Goal: Task Accomplishment & Management: Use online tool/utility

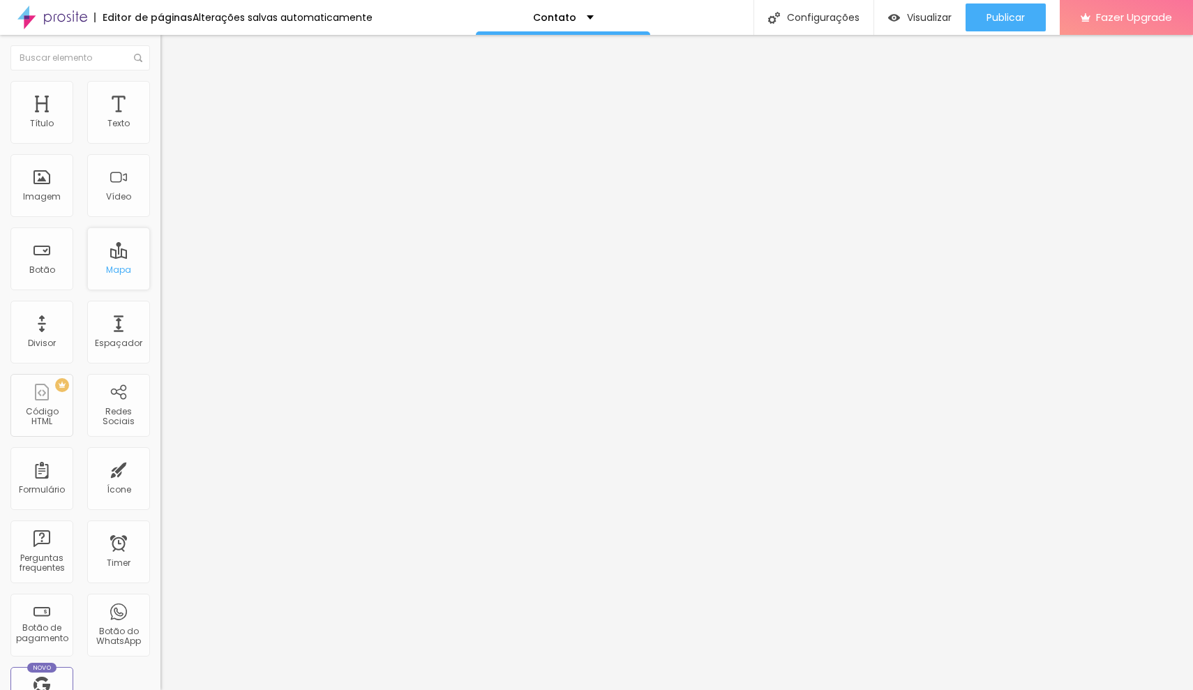
click at [111, 266] on div "Mapa" at bounding box center [118, 258] width 63 height 63
click at [160, 131] on input "Alboom [GEOGRAPHIC_DATA]" at bounding box center [243, 124] width 167 height 14
drag, startPoint x: 80, startPoint y: 157, endPoint x: 14, endPoint y: 149, distance: 66.8
click at [160, 131] on input "Alboom [GEOGRAPHIC_DATA]" at bounding box center [243, 124] width 167 height 14
type input "M"
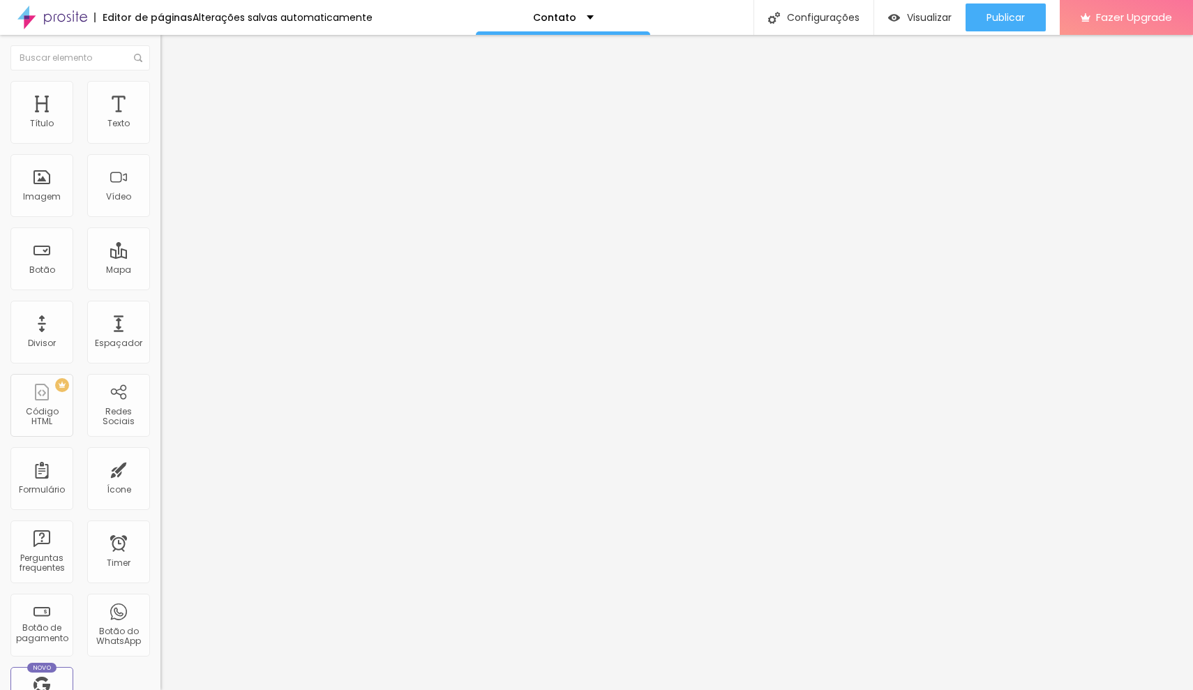
type input "Av. Esperança, 1000 Manaíra"
click at [160, 305] on div "Editar Mapa Conteúdo Estilo Avançado Endereço Av. Esperança, 1000 Manaíra Alinh…" at bounding box center [240, 362] width 160 height 655
click at [173, 96] on span "Estilo" at bounding box center [184, 90] width 22 height 12
click at [160, 95] on li "Avançado" at bounding box center [240, 102] width 160 height 14
click at [173, 94] on span "Estilo" at bounding box center [184, 90] width 22 height 12
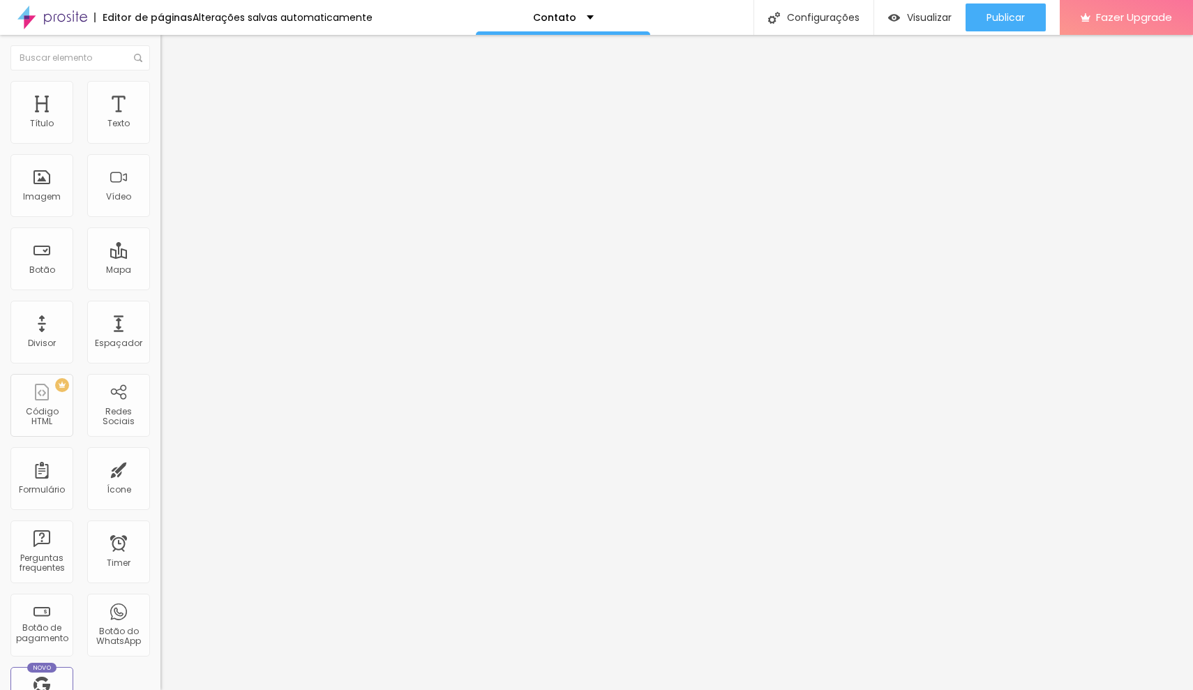
type input "344"
type input "348"
type input "352"
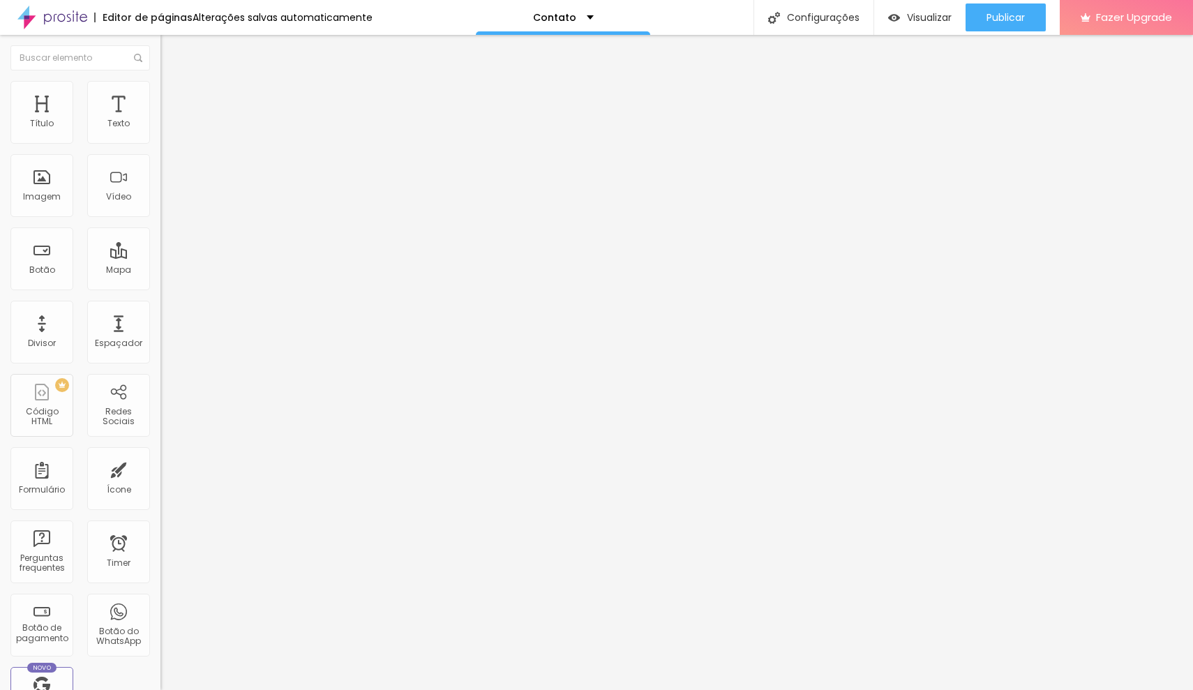
type input "352"
type input "355"
type input "359"
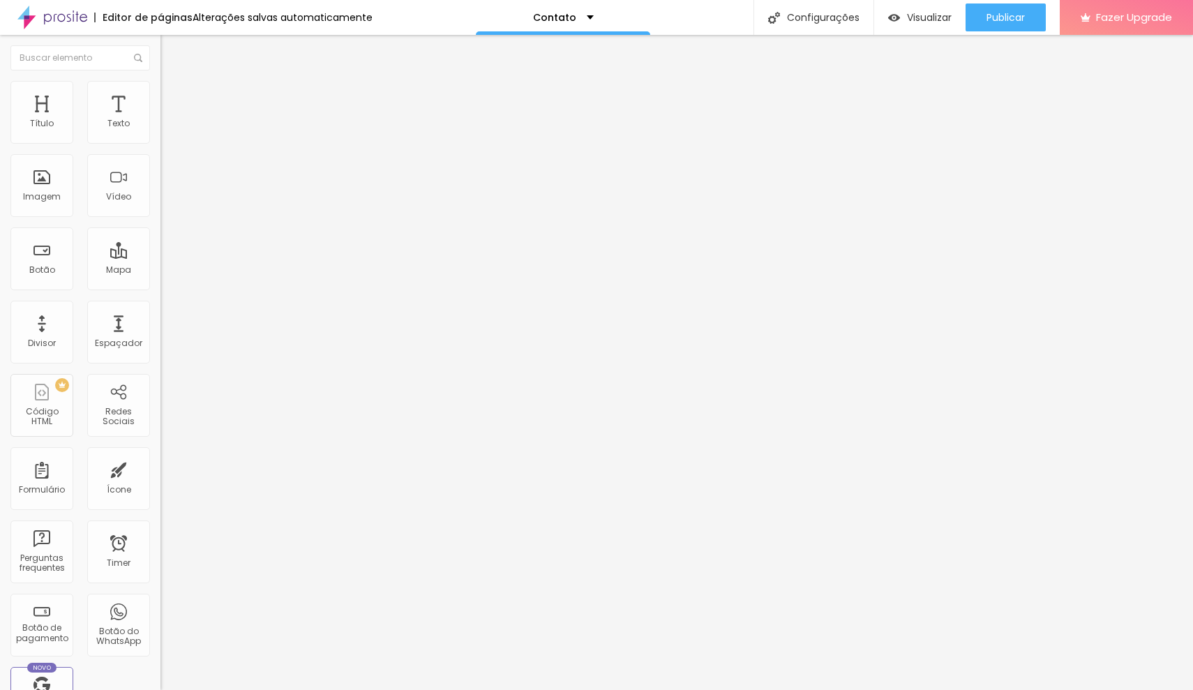
type input "363"
type input "367"
type input "371"
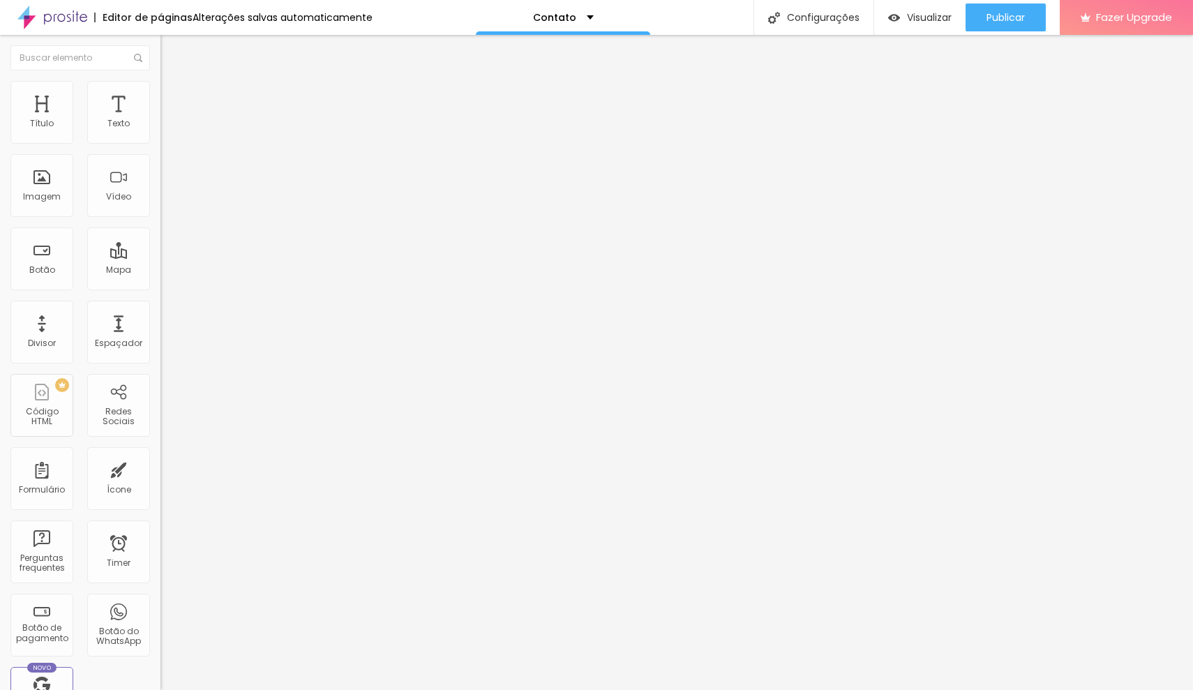
type input "371"
type input "374"
type input "378"
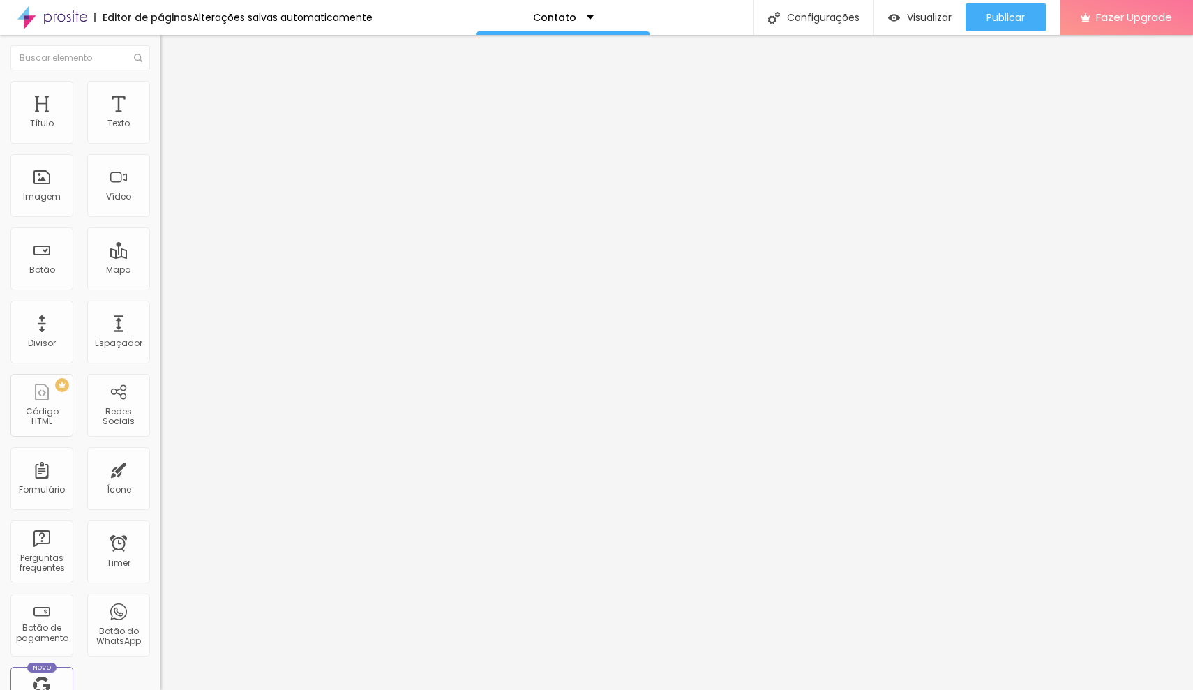
type input "382"
type input "386"
type input "389"
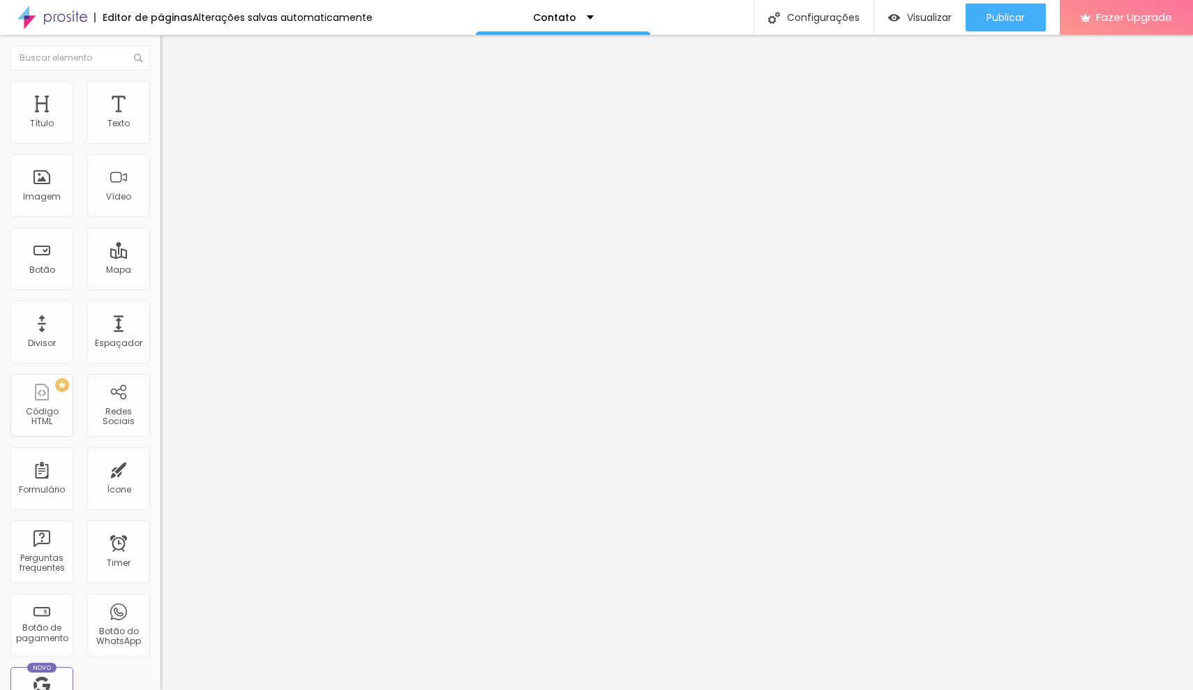
type input "389"
type input "393"
type input "397"
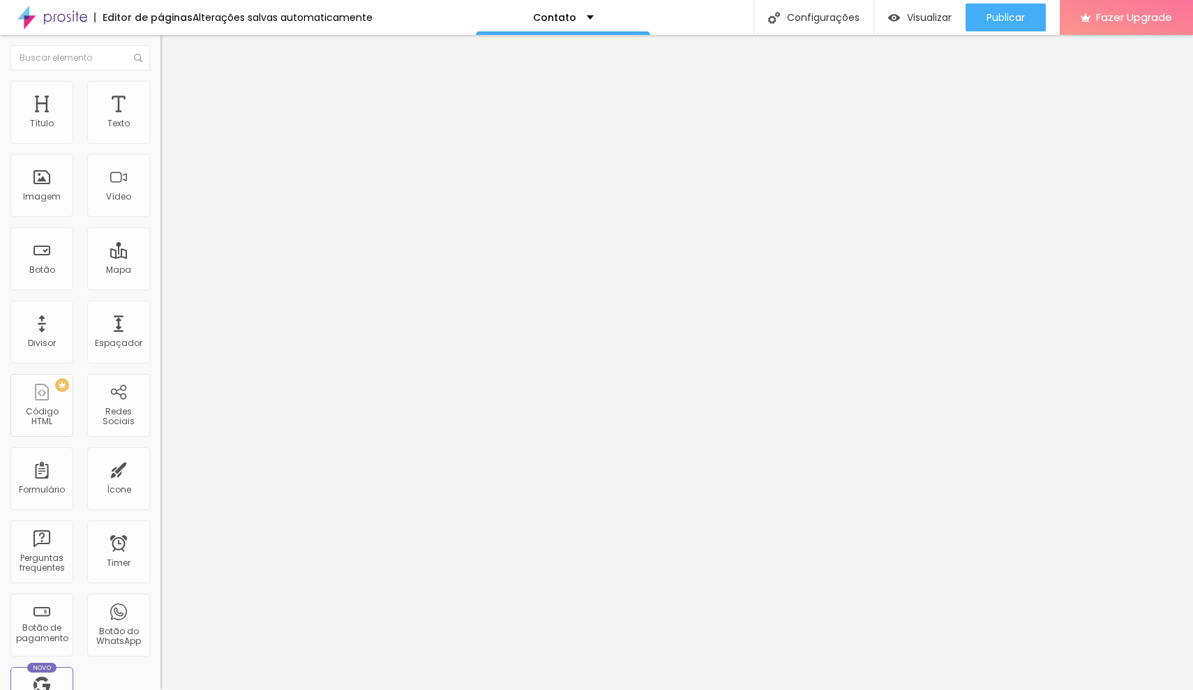
type input "401"
type input "405"
type input "408"
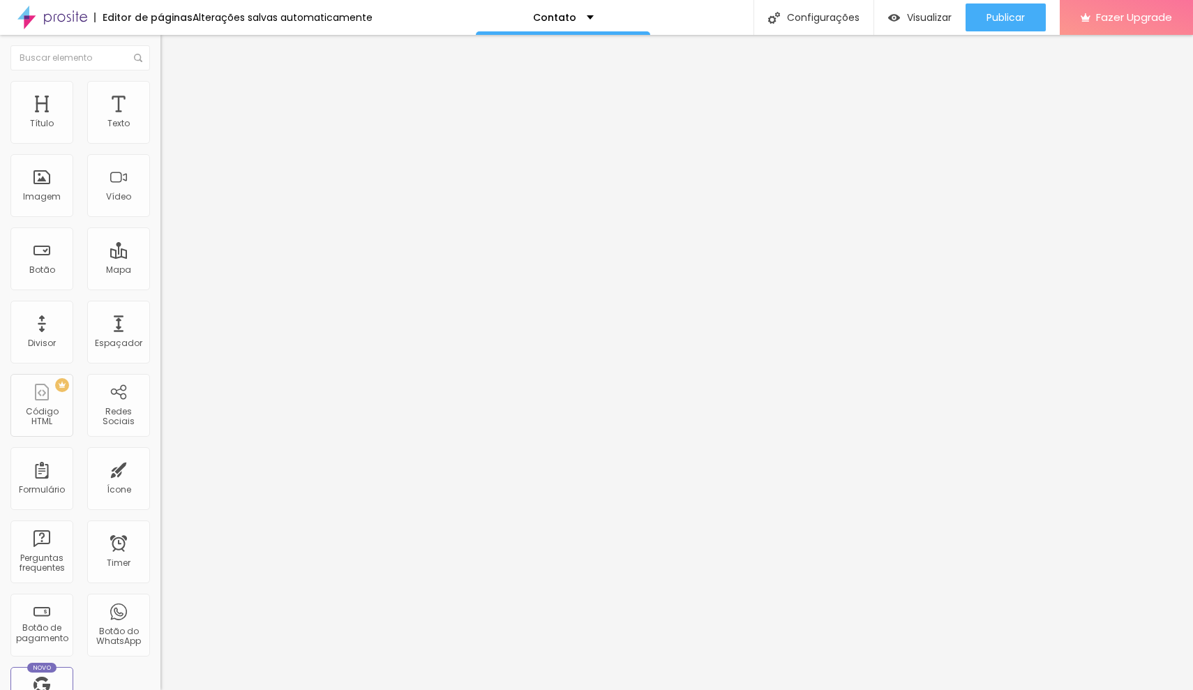
type input "408"
type input "412"
type input "416"
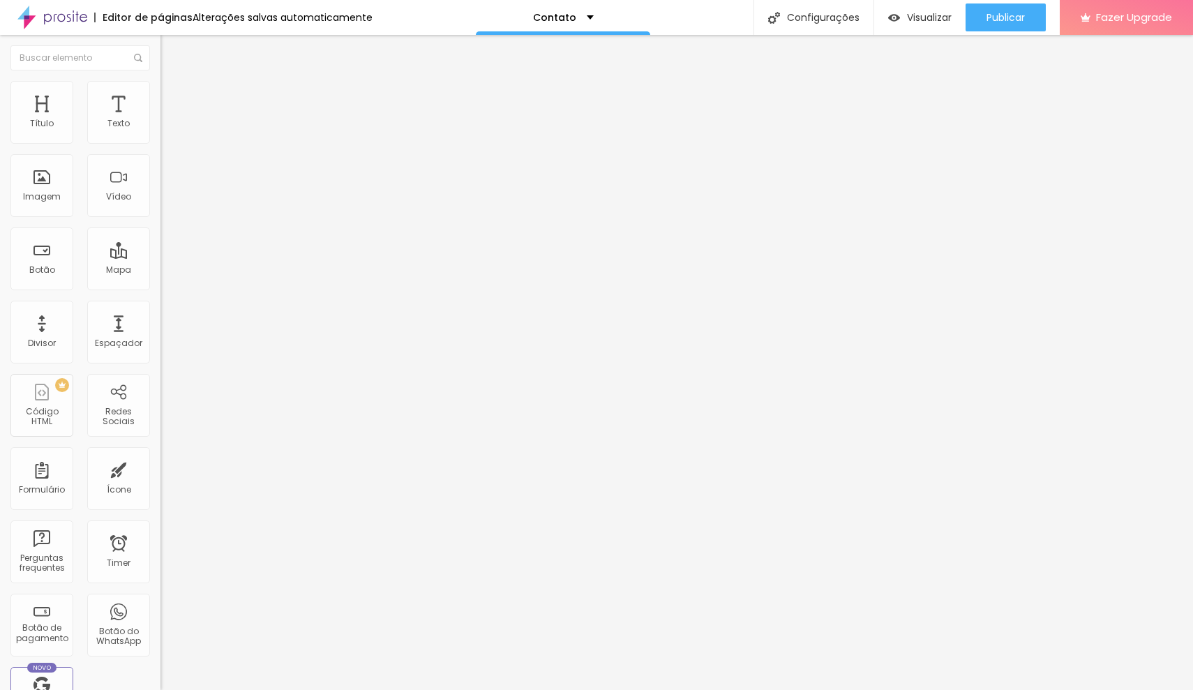
type input "420"
type input "424"
type input "427"
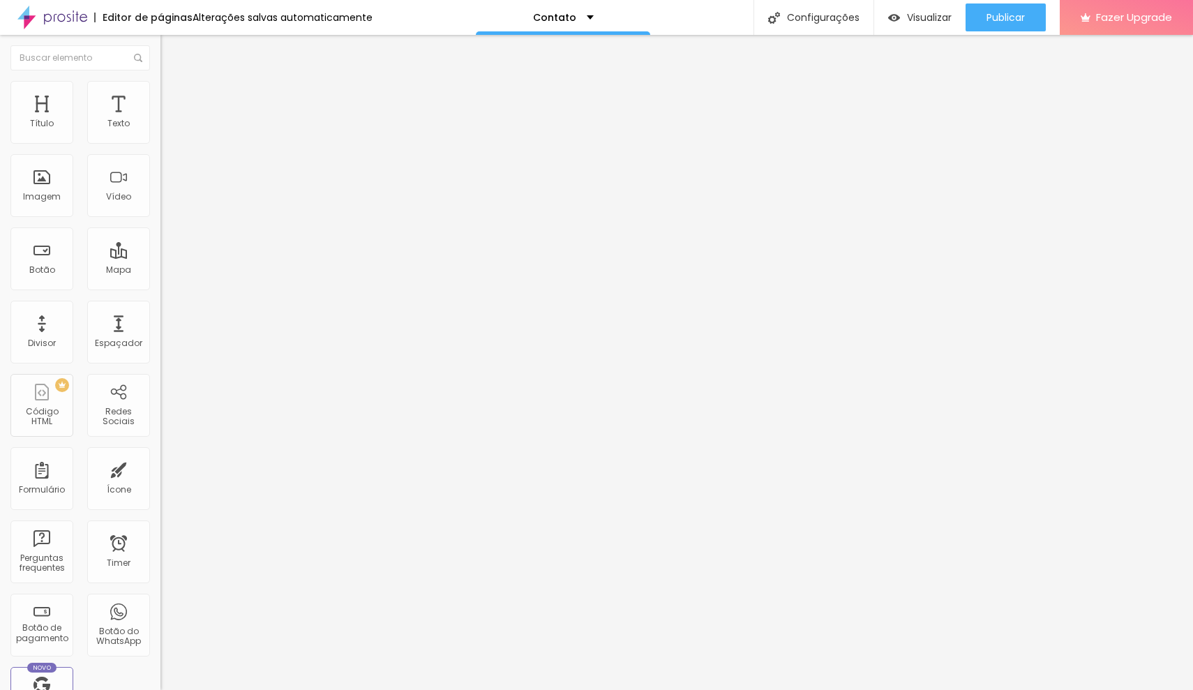
type input "427"
type input "431"
type input "435"
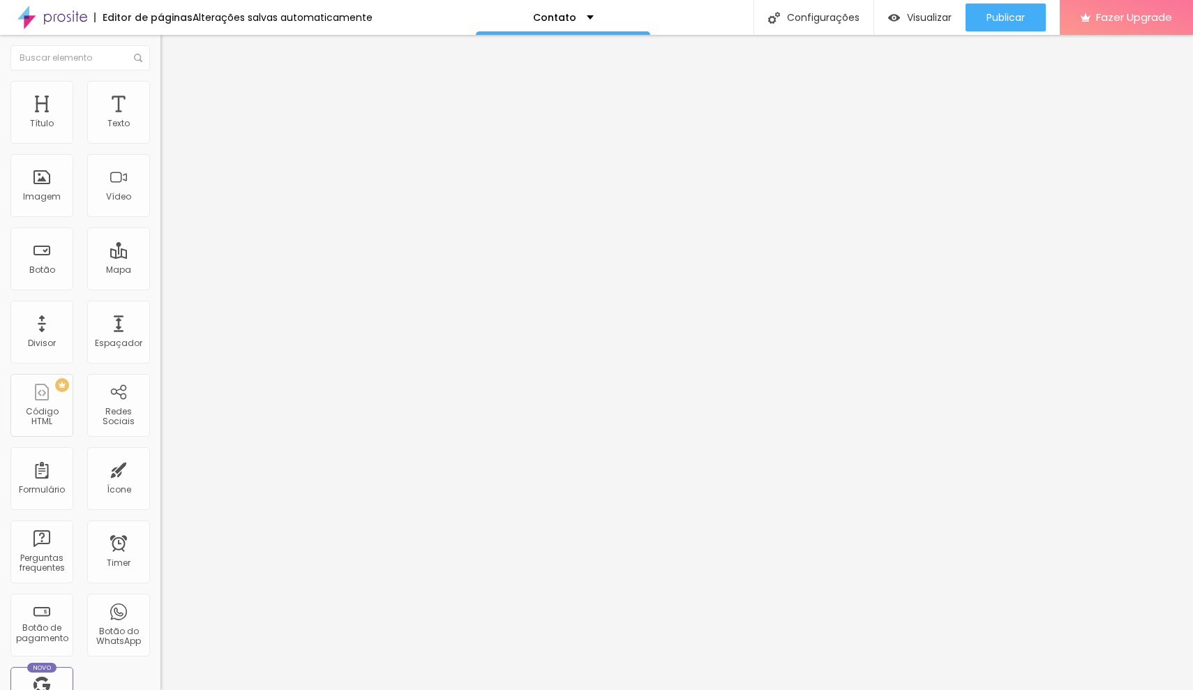
type input "439"
type input "442"
type input "446"
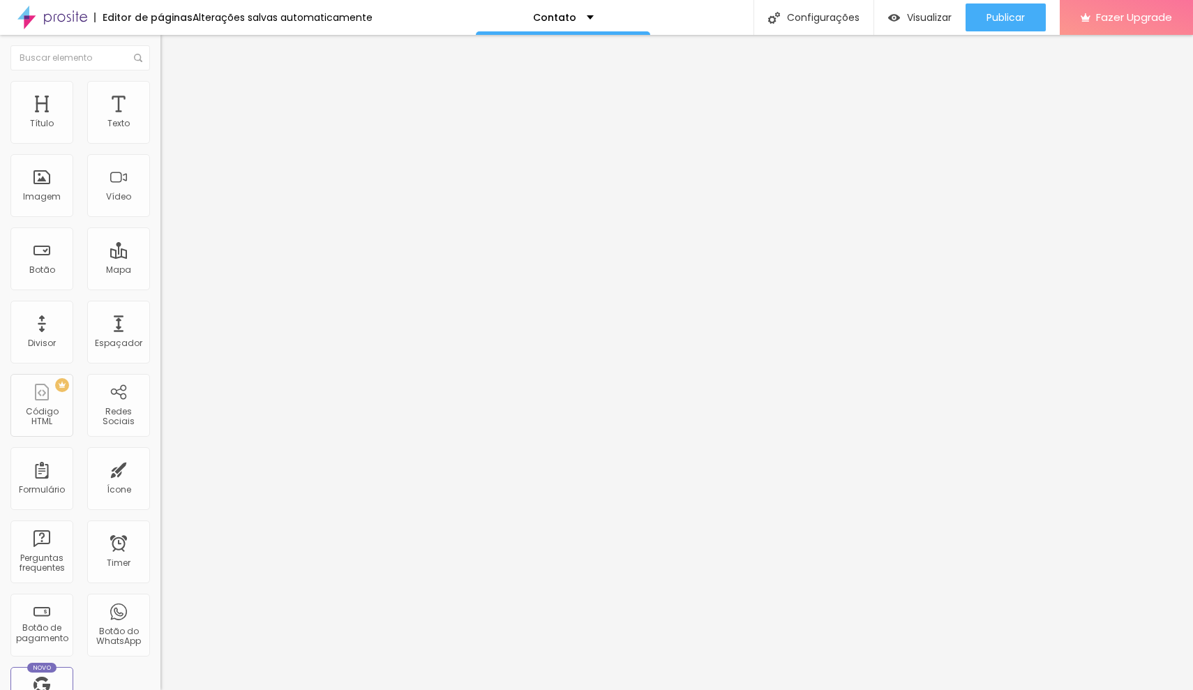
type input "446"
type input "450"
type input "454"
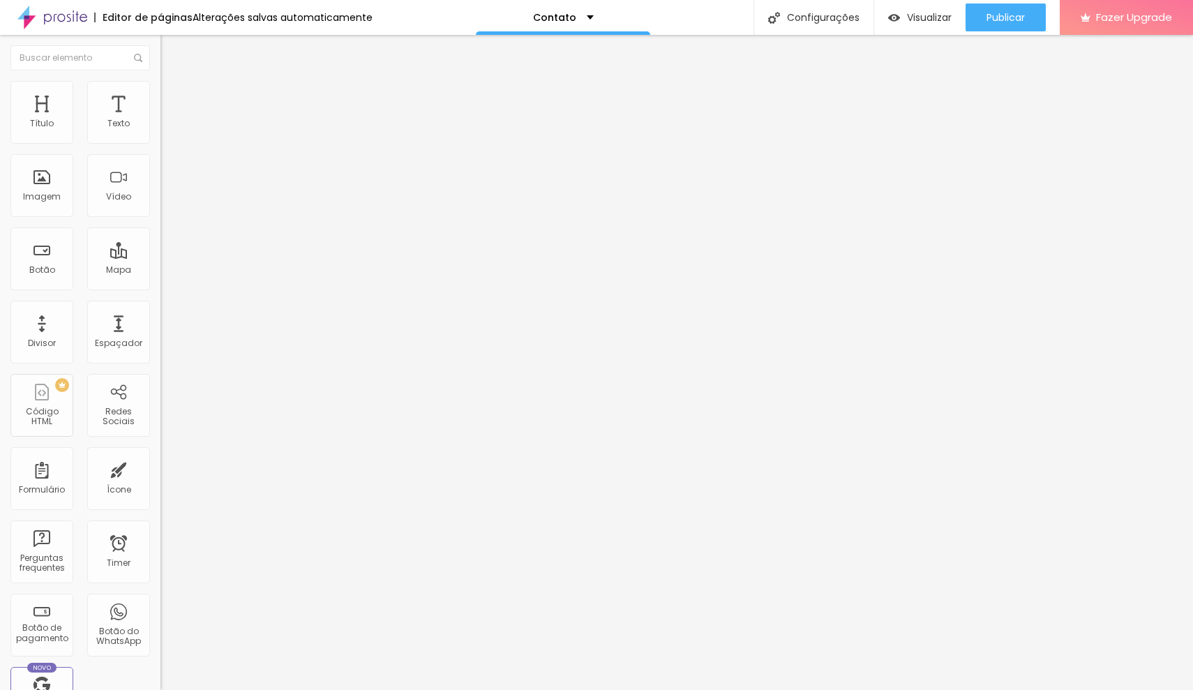
type input "458"
type input "454"
type input "450"
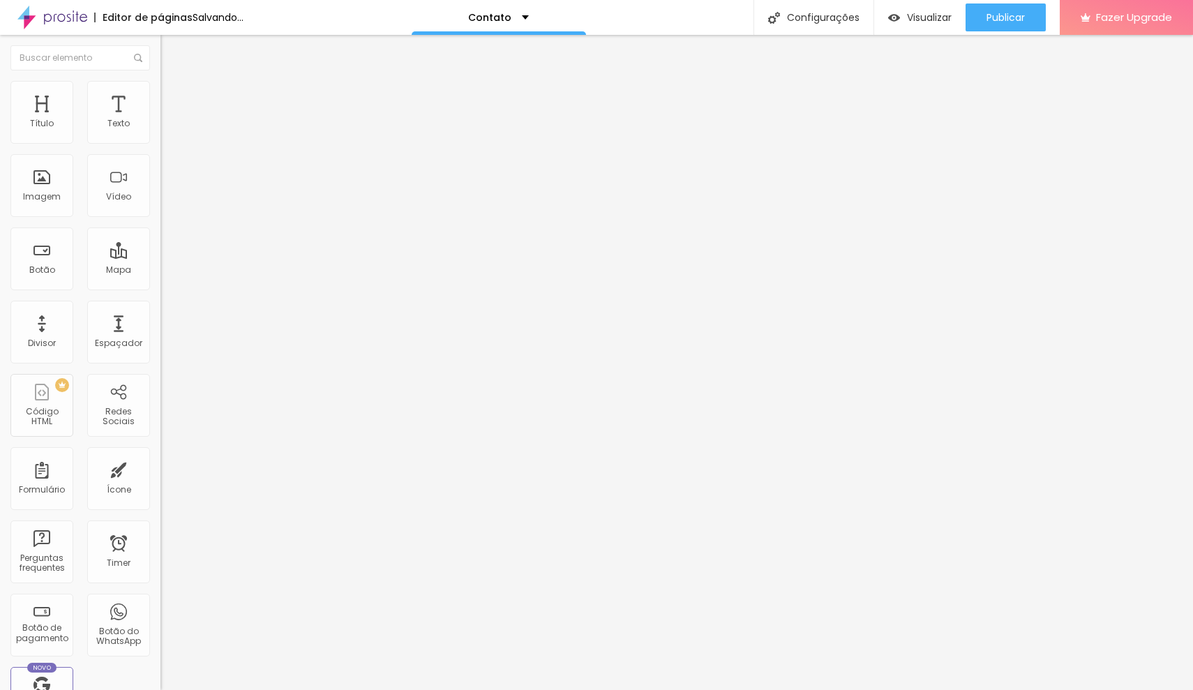
type input "450"
type input "446"
type input "439"
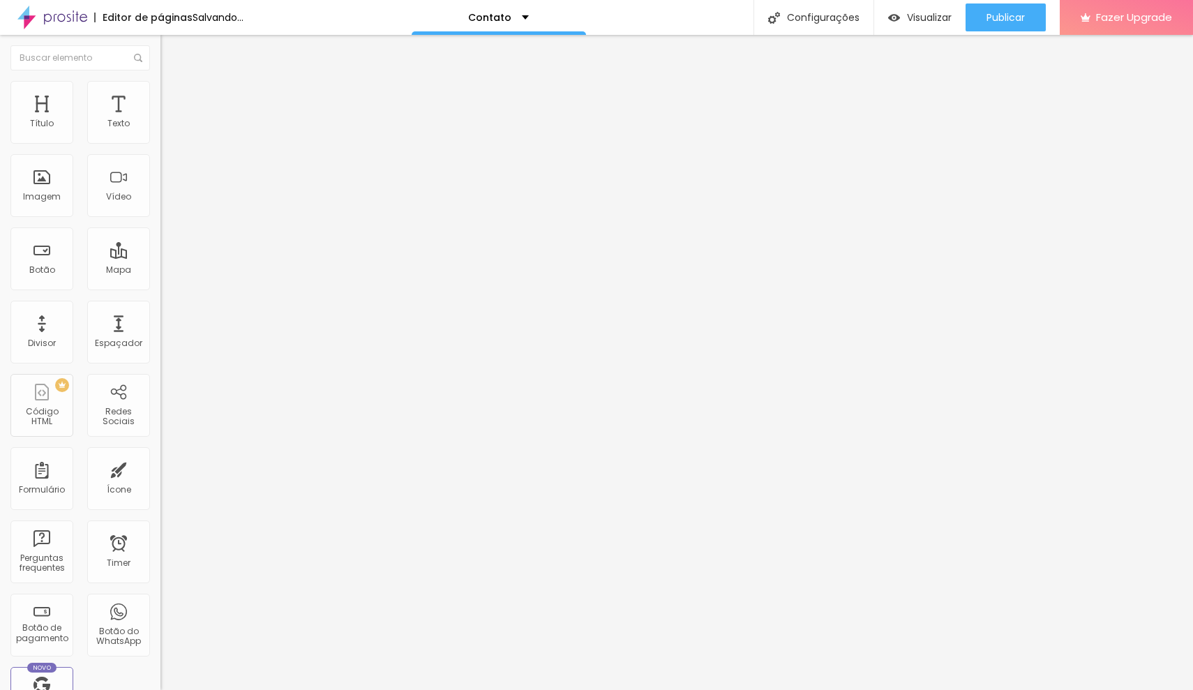
type input "435"
type input "431"
type input "427"
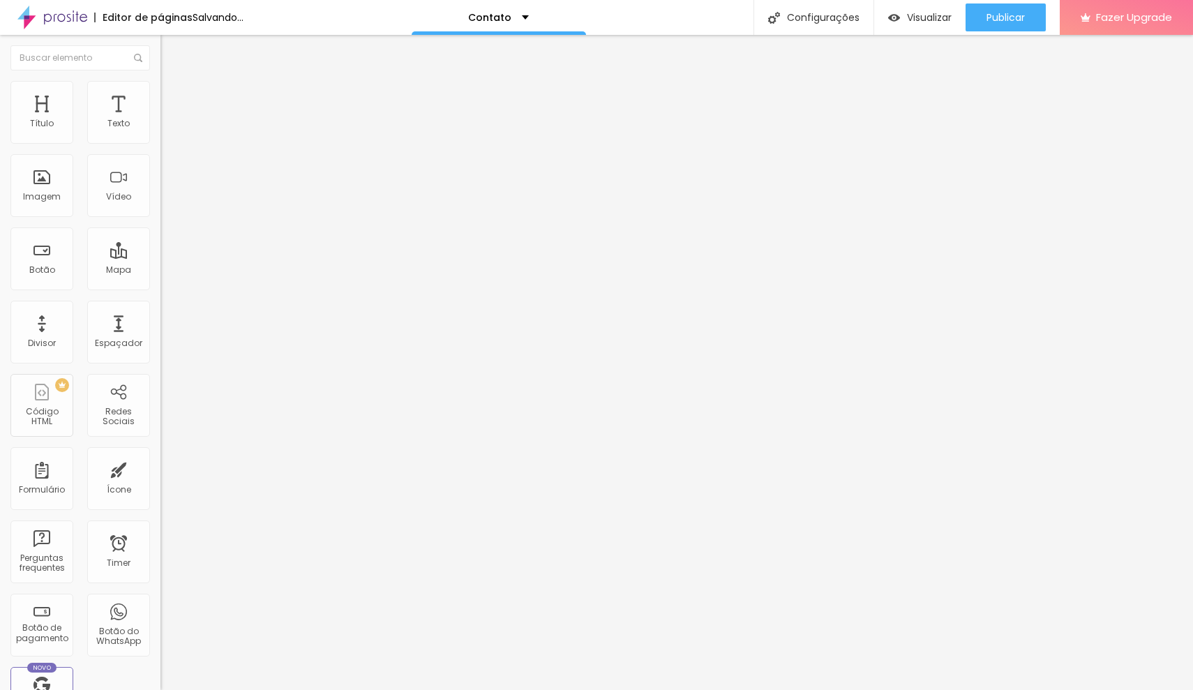
type input "427"
type input "424"
type input "420"
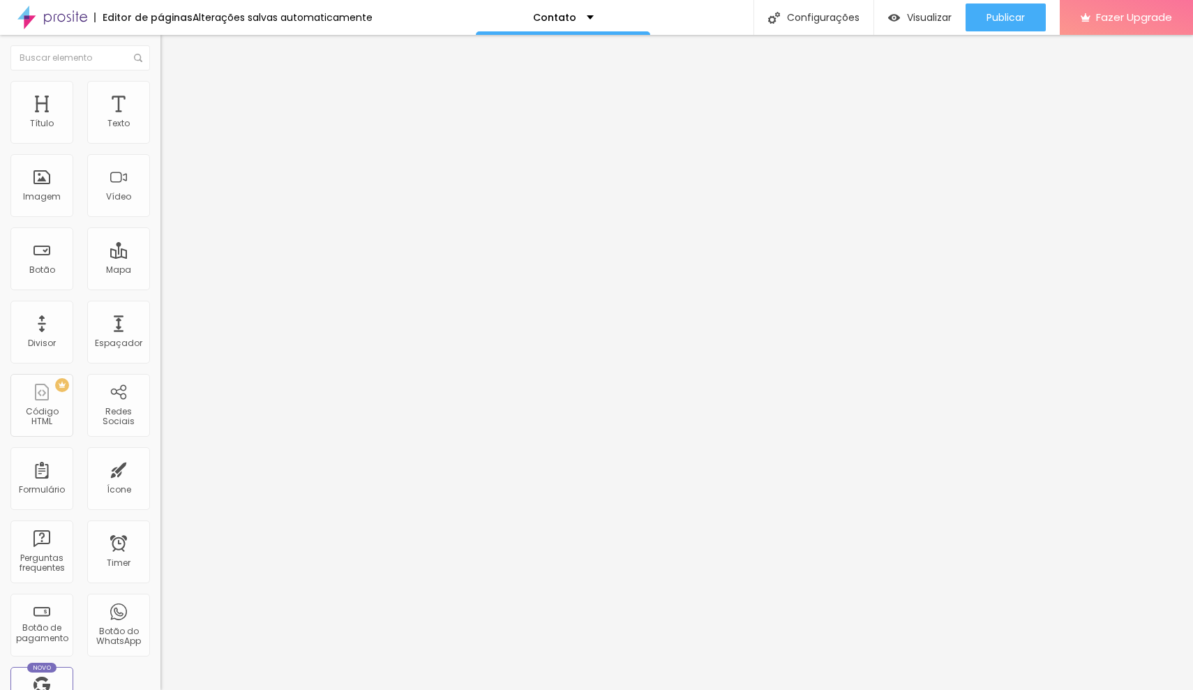
type input "416"
type input "412"
type input "408"
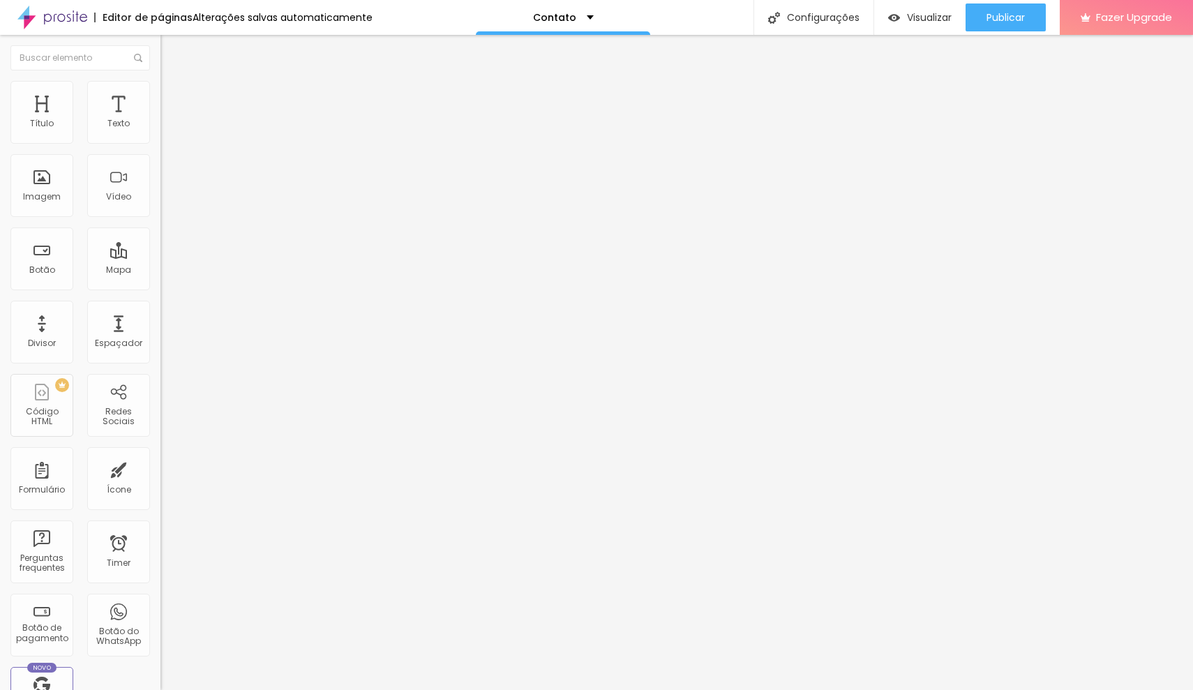
type input "408"
type input "405"
type input "401"
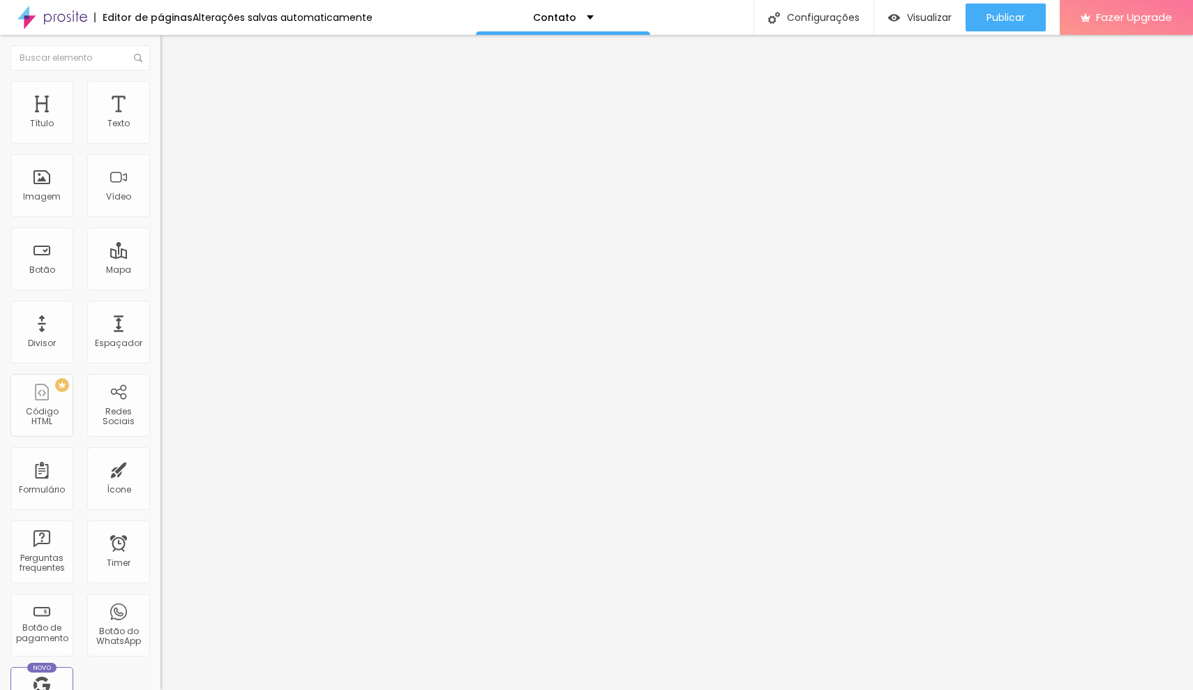
type input "397"
type input "393"
type input "389"
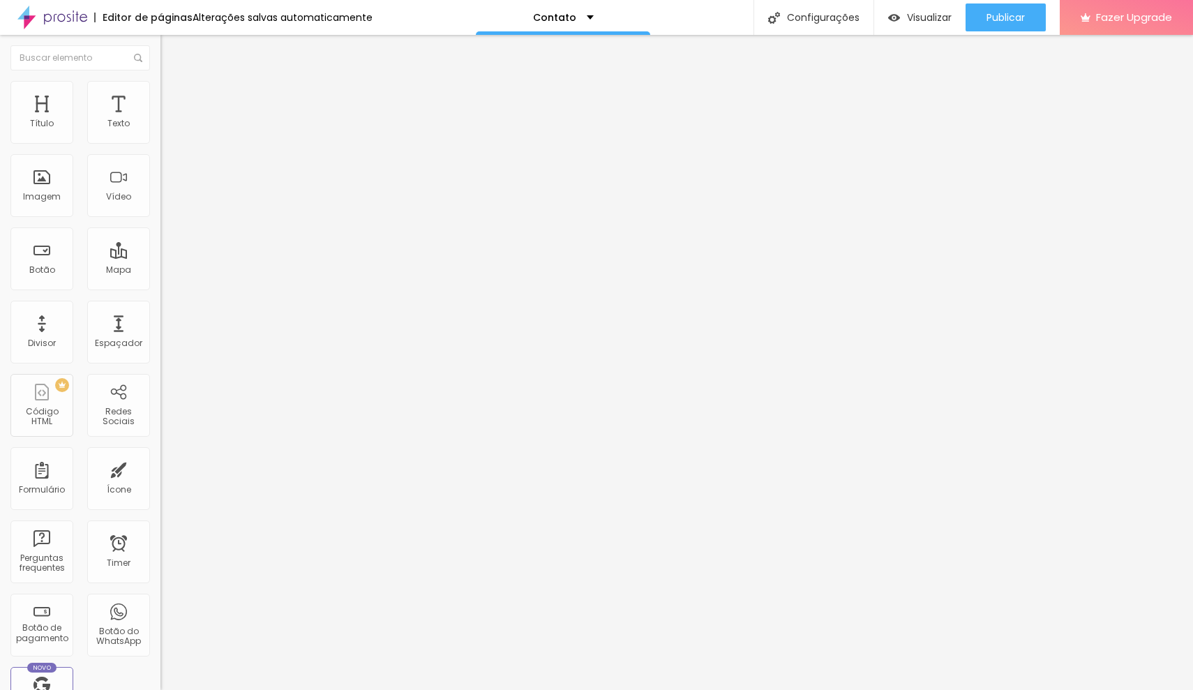
type input "389"
type input "386"
type input "382"
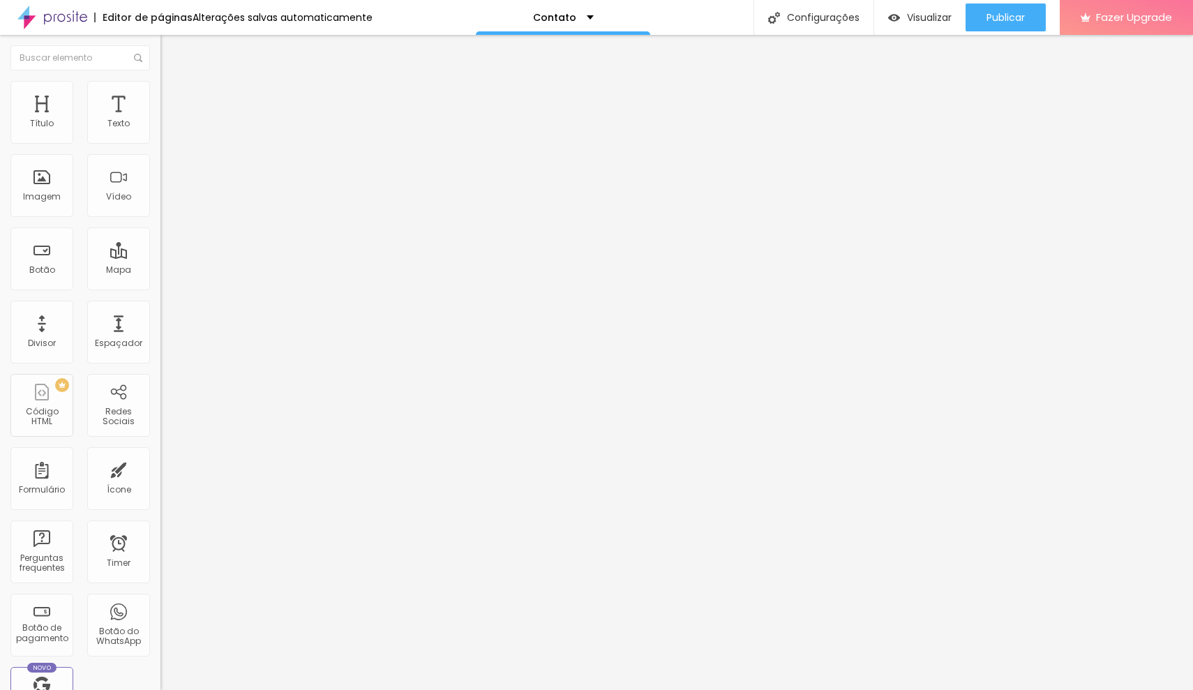
type input "378"
click at [160, 179] on input "range" at bounding box center [205, 172] width 90 height 11
type input "95"
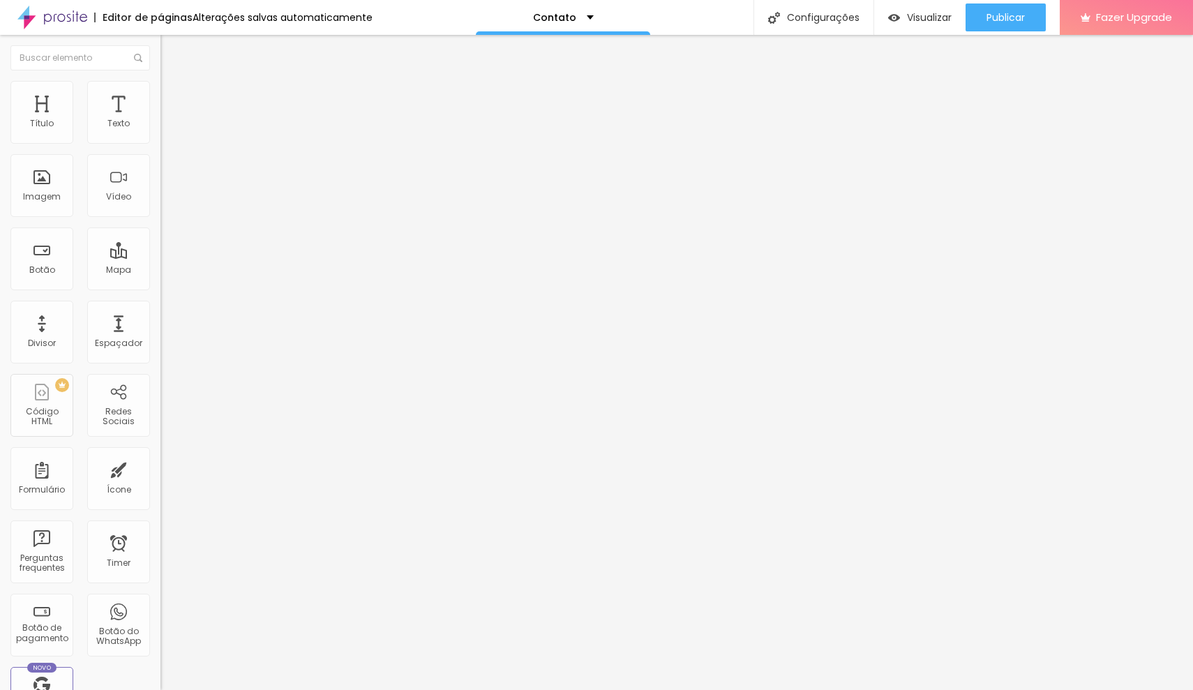
type input "90"
type input "95"
type input "100"
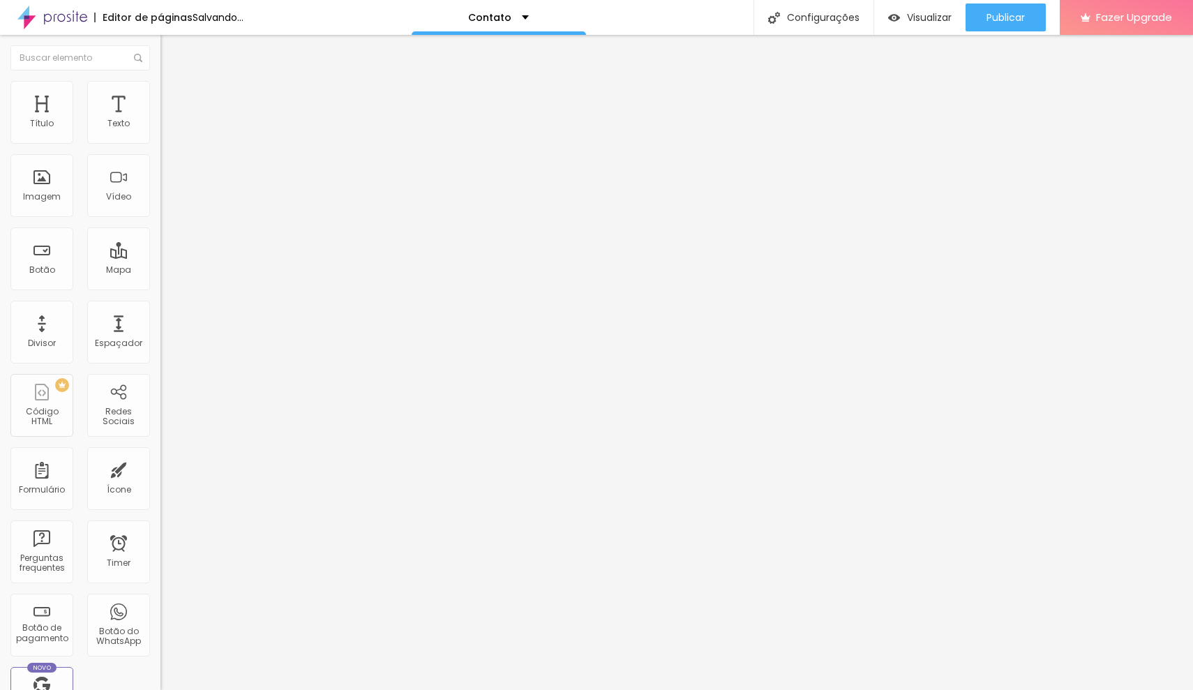
type input "100"
click at [160, 143] on input "range" at bounding box center [205, 137] width 90 height 11
click at [160, 81] on li "Conteúdo" at bounding box center [240, 74] width 160 height 14
click at [160, 167] on img at bounding box center [165, 162] width 10 height 10
click at [160, 178] on img at bounding box center [165, 173] width 10 height 10
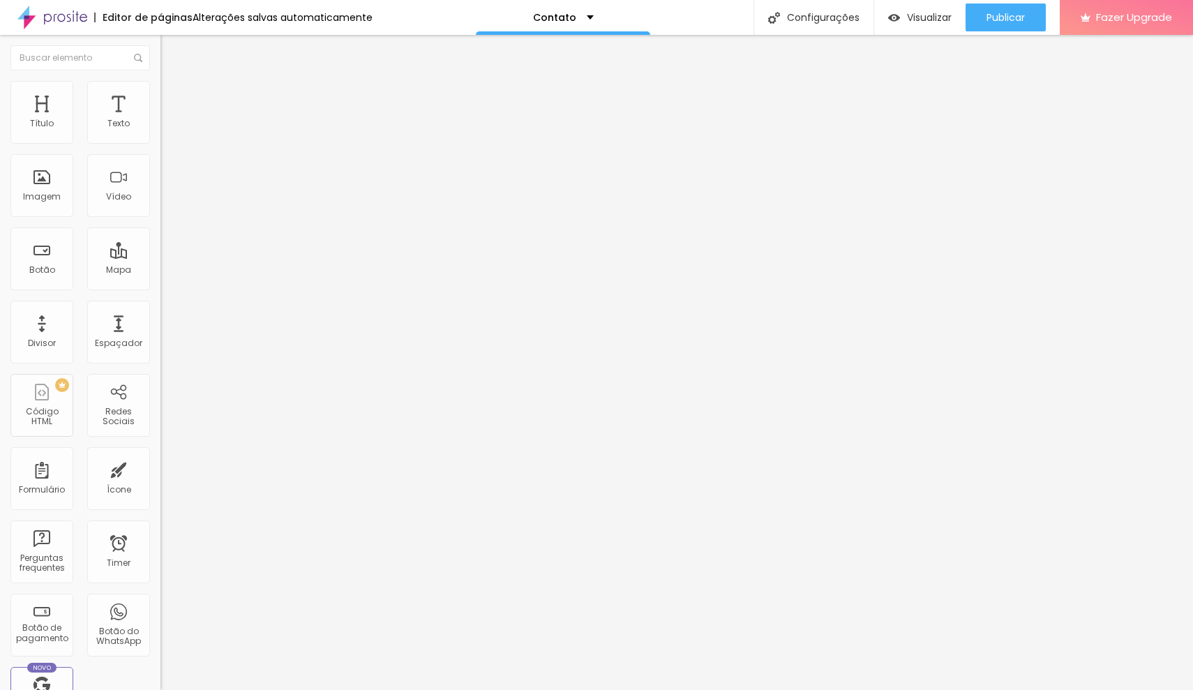
click at [160, 189] on img at bounding box center [165, 184] width 10 height 10
click at [160, 167] on img at bounding box center [165, 162] width 10 height 10
click at [160, 178] on img at bounding box center [165, 173] width 10 height 10
click at [160, 167] on img at bounding box center [165, 162] width 10 height 10
type input "16"
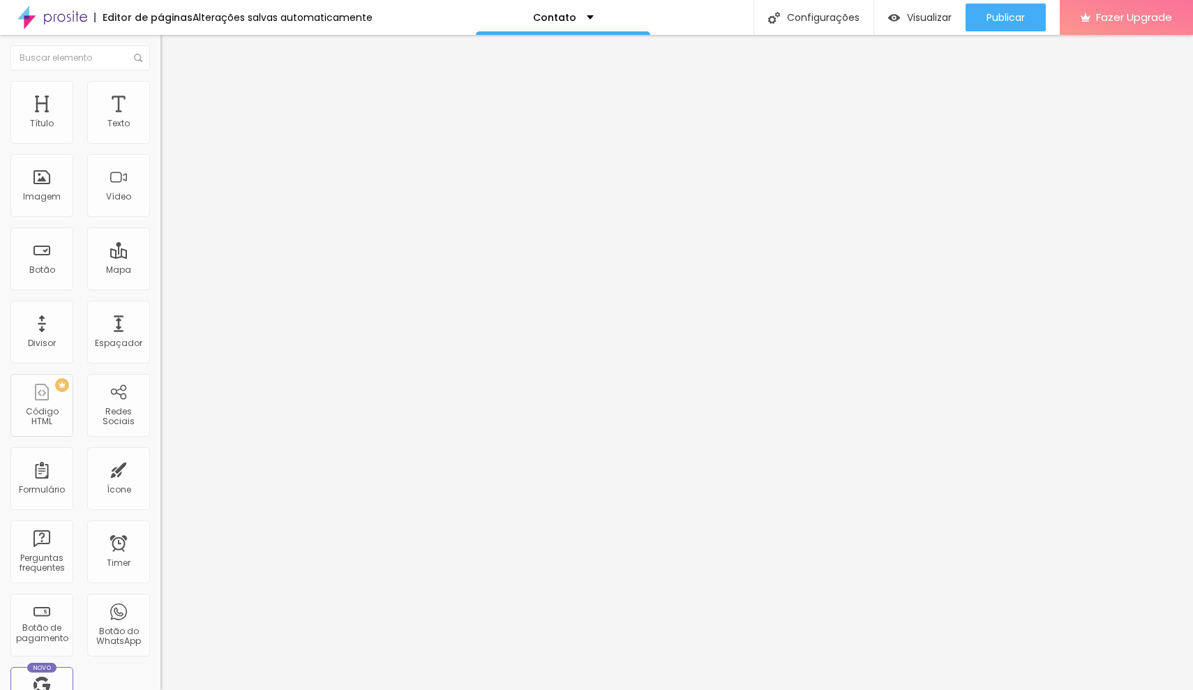
type input "16"
click at [160, 352] on input "range" at bounding box center [205, 357] width 90 height 11
type input "15"
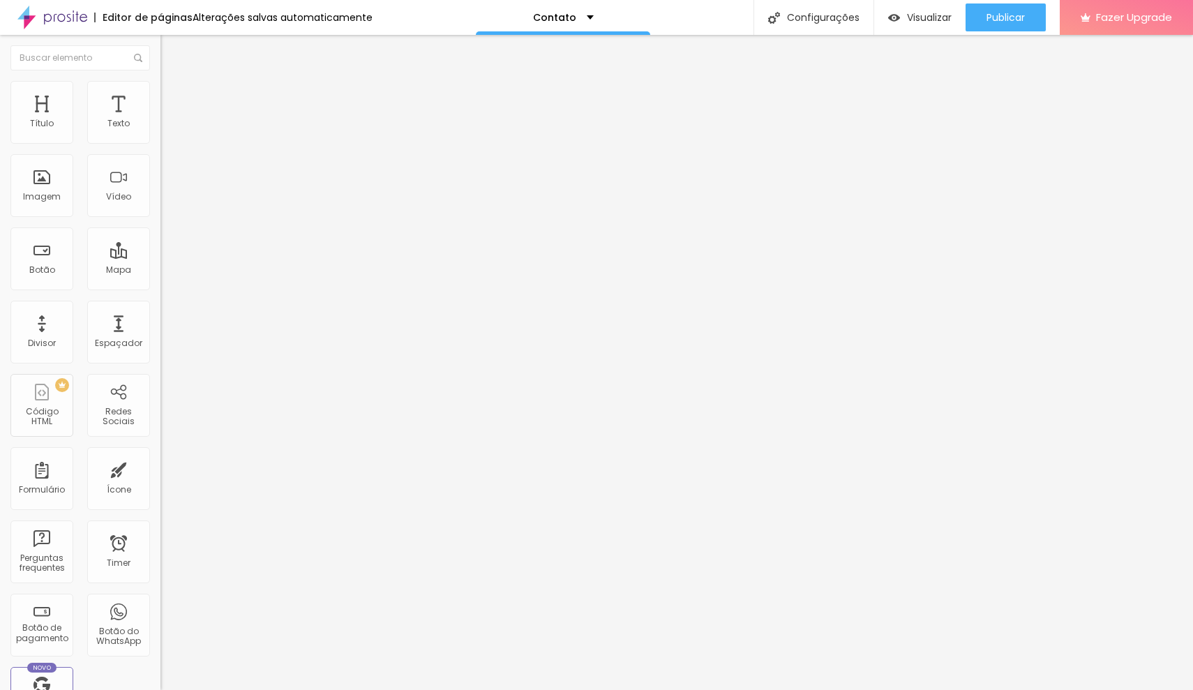
click at [160, 352] on input "range" at bounding box center [205, 357] width 90 height 11
click at [1016, 15] on span "Publicar" at bounding box center [1005, 17] width 38 height 11
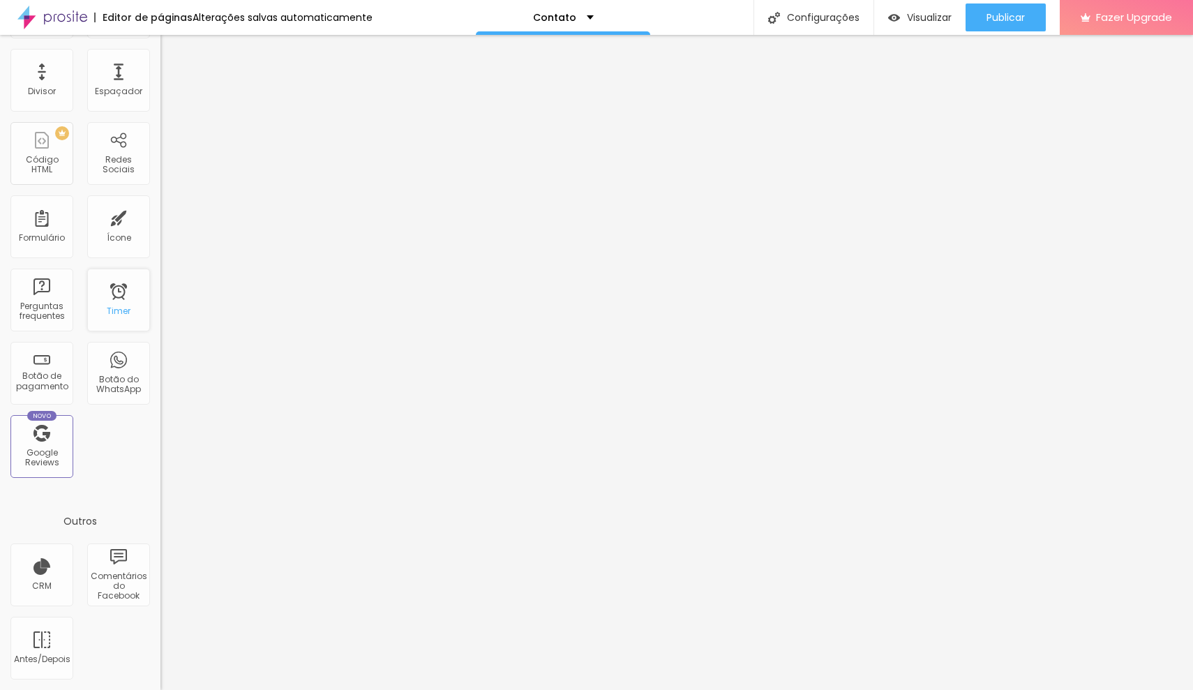
scroll to position [255, 0]
click at [1005, 15] on span "Publicar" at bounding box center [1005, 17] width 38 height 11
click at [578, 15] on div "Contato" at bounding box center [563, 18] width 61 height 10
click at [712, 17] on div "Editor de páginas Alterações salvas automaticamente Contato Configurações Confi…" at bounding box center [596, 17] width 1193 height 35
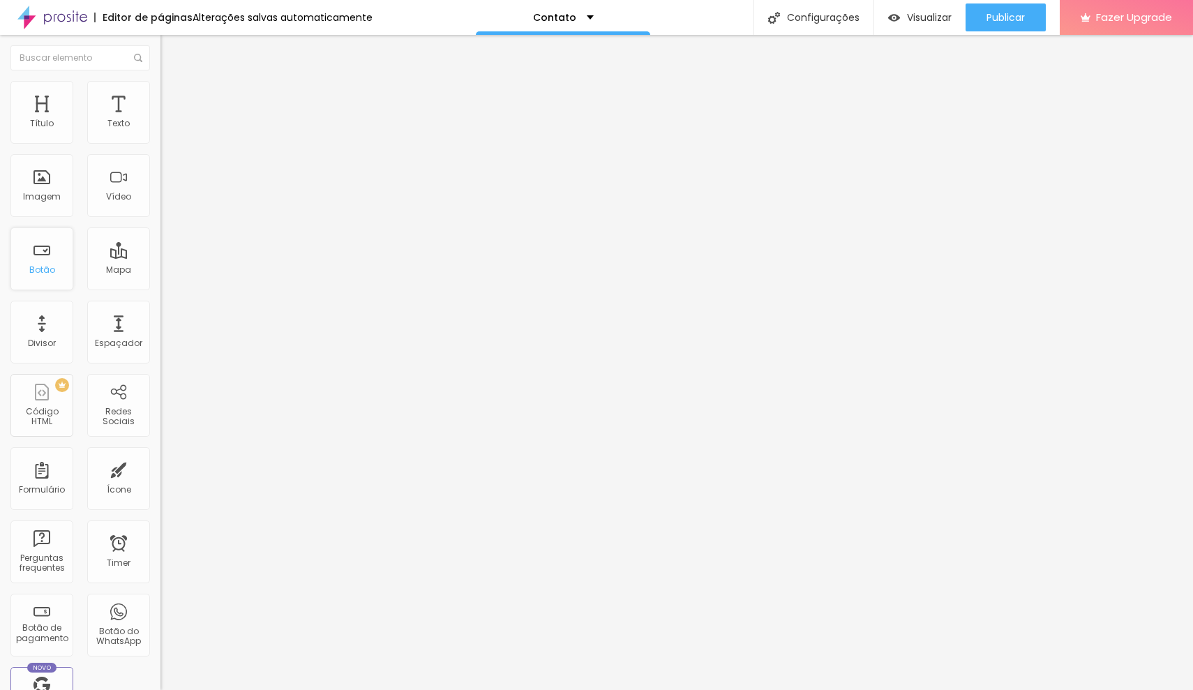
scroll to position [0, 0]
click at [66, 17] on img at bounding box center [52, 17] width 70 height 35
type input "19"
type input "20"
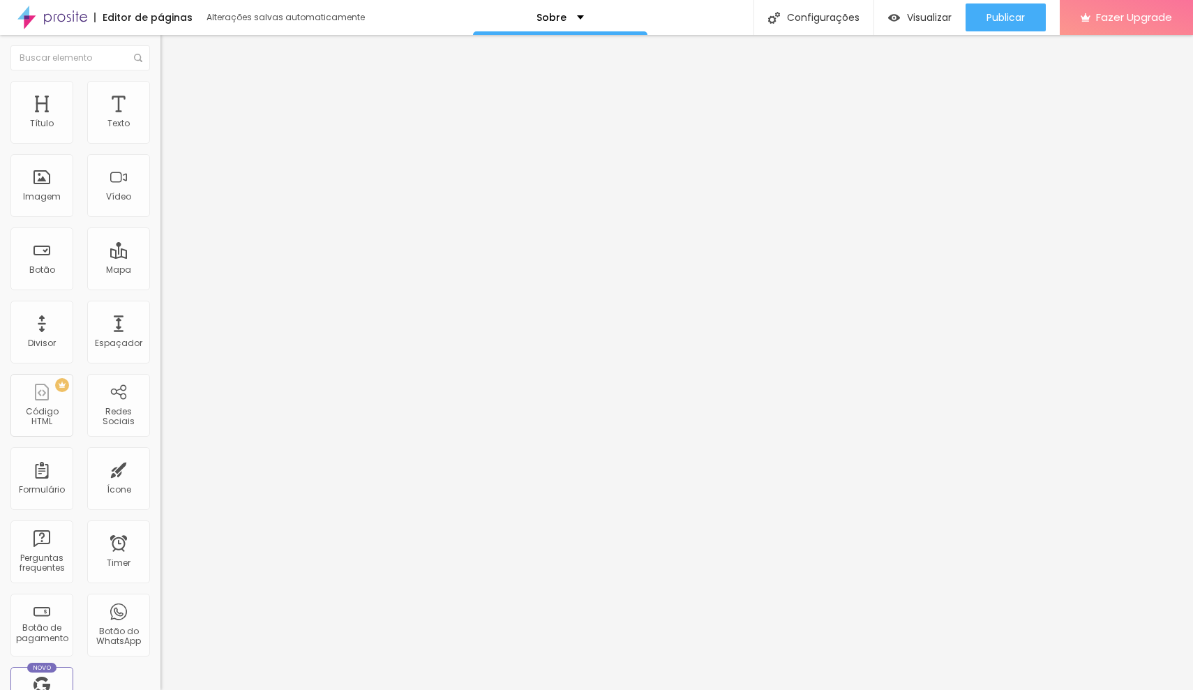
type input "20"
click at [160, 257] on input "range" at bounding box center [205, 262] width 90 height 11
type input "0.2"
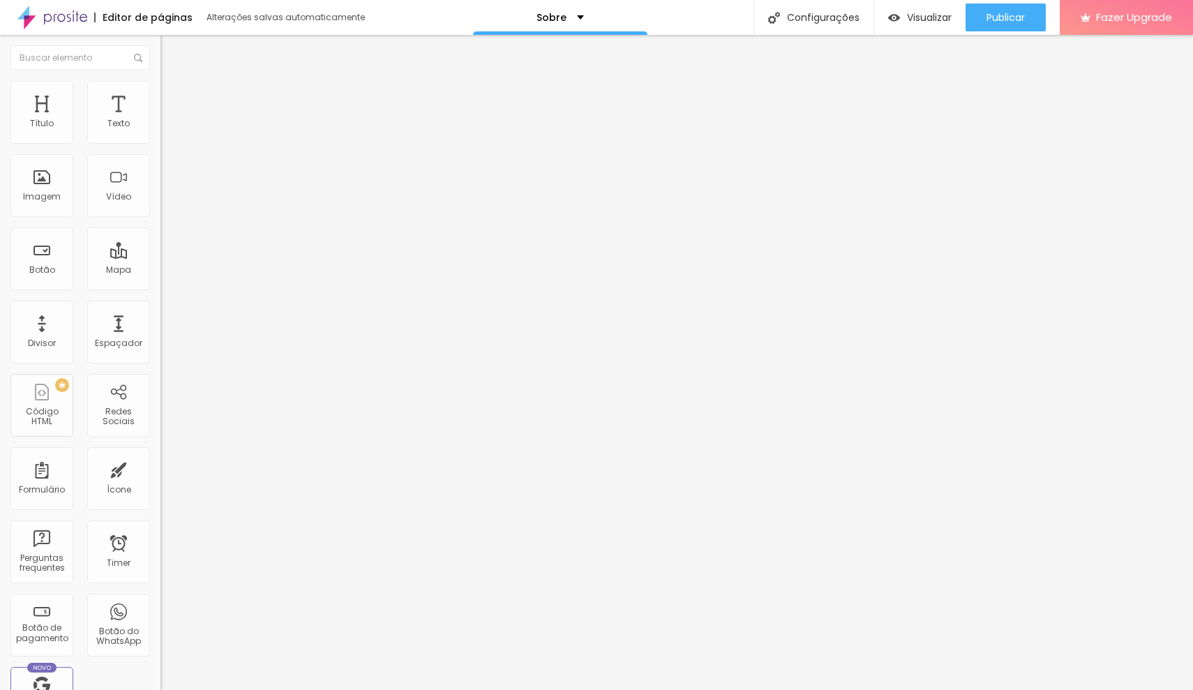
type input "0.3"
type input "0.4"
type input "0.5"
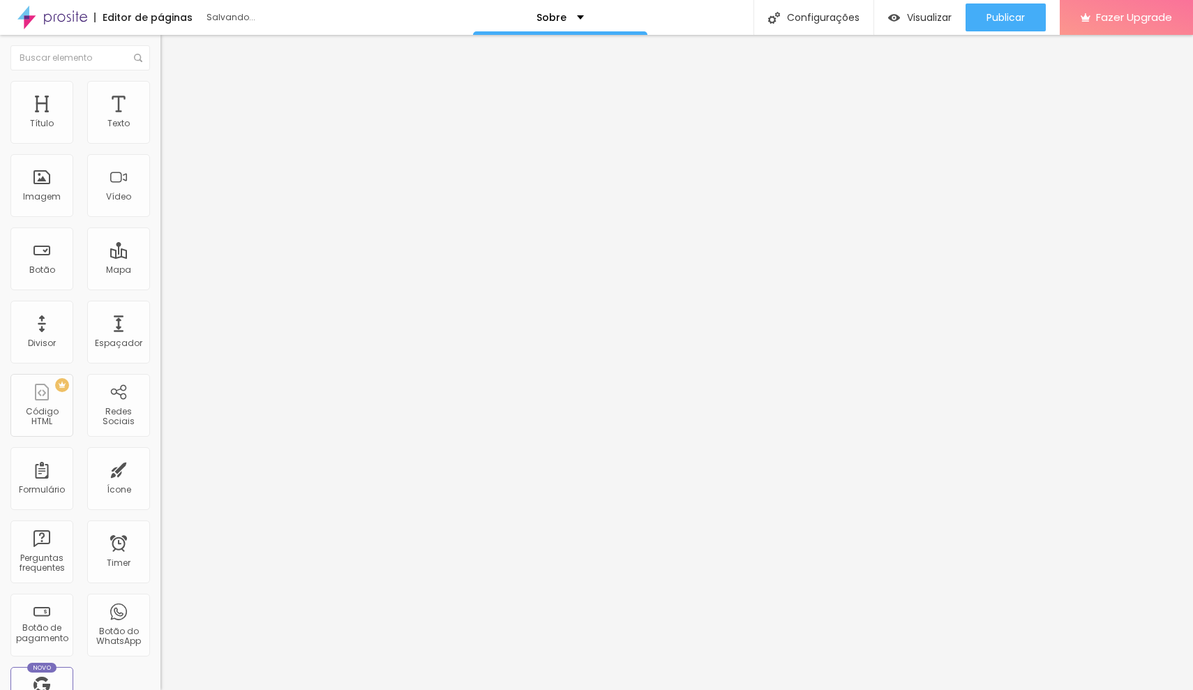
type input "0.5"
type input "0.6"
type input "0.5"
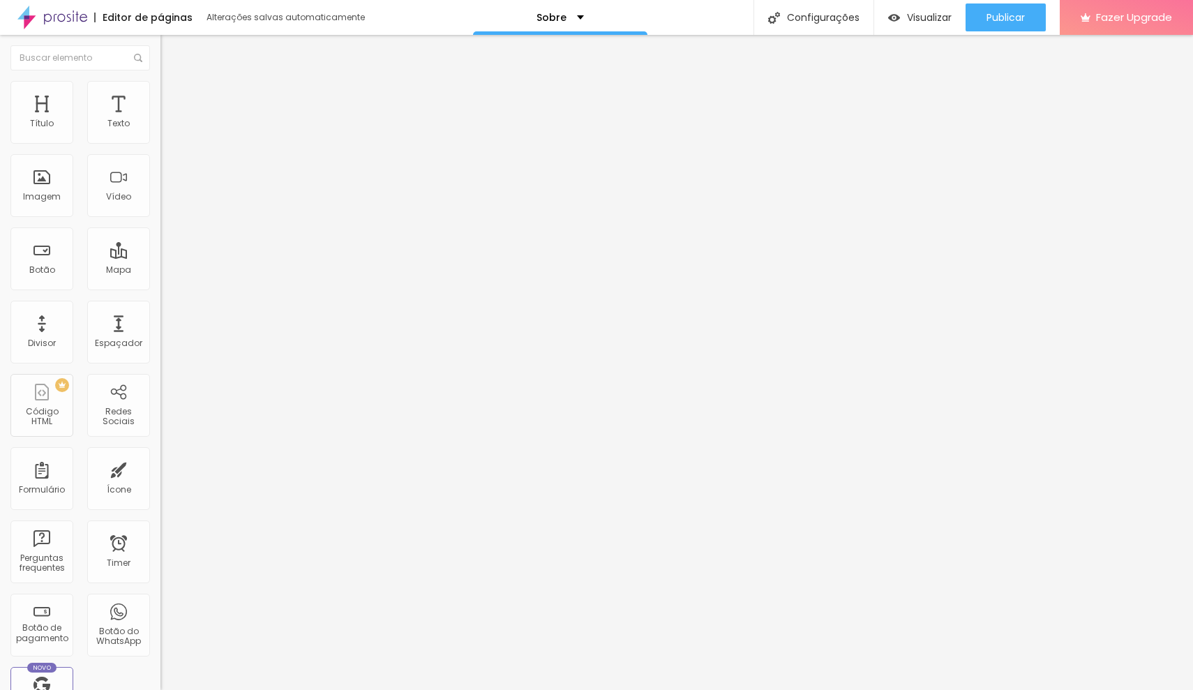
click at [160, 454] on input "range" at bounding box center [205, 459] width 90 height 11
type input "0.6"
type input "0.7"
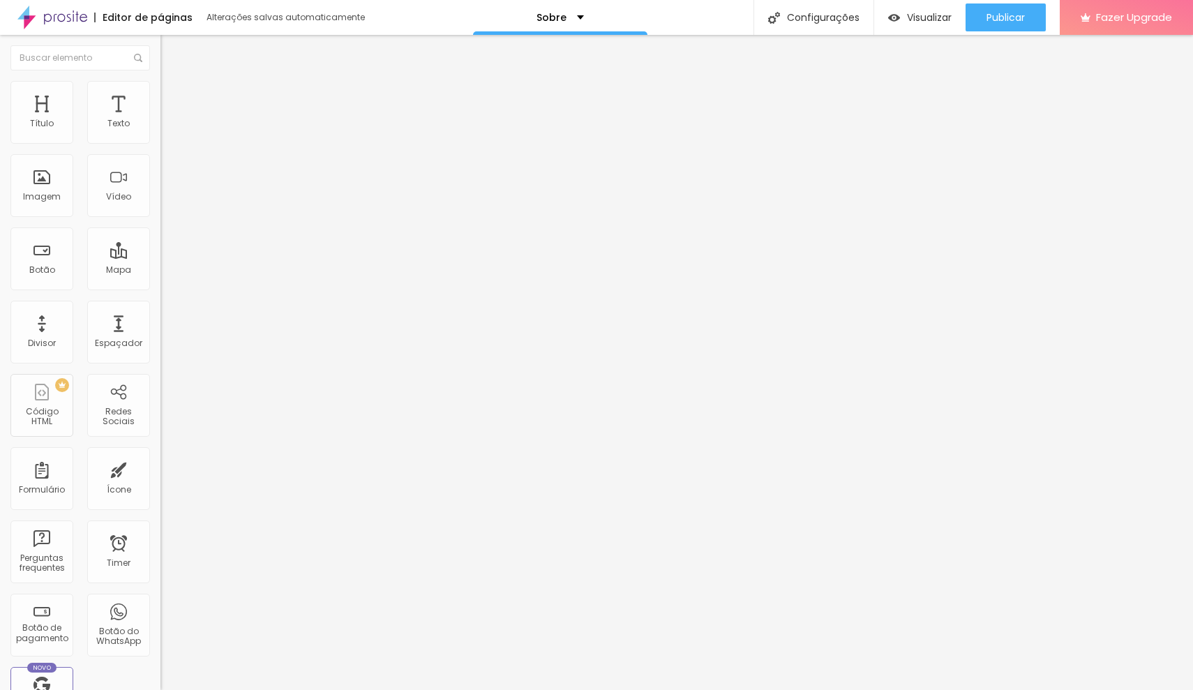
type input "0.9"
type input "1"
type input "1.1"
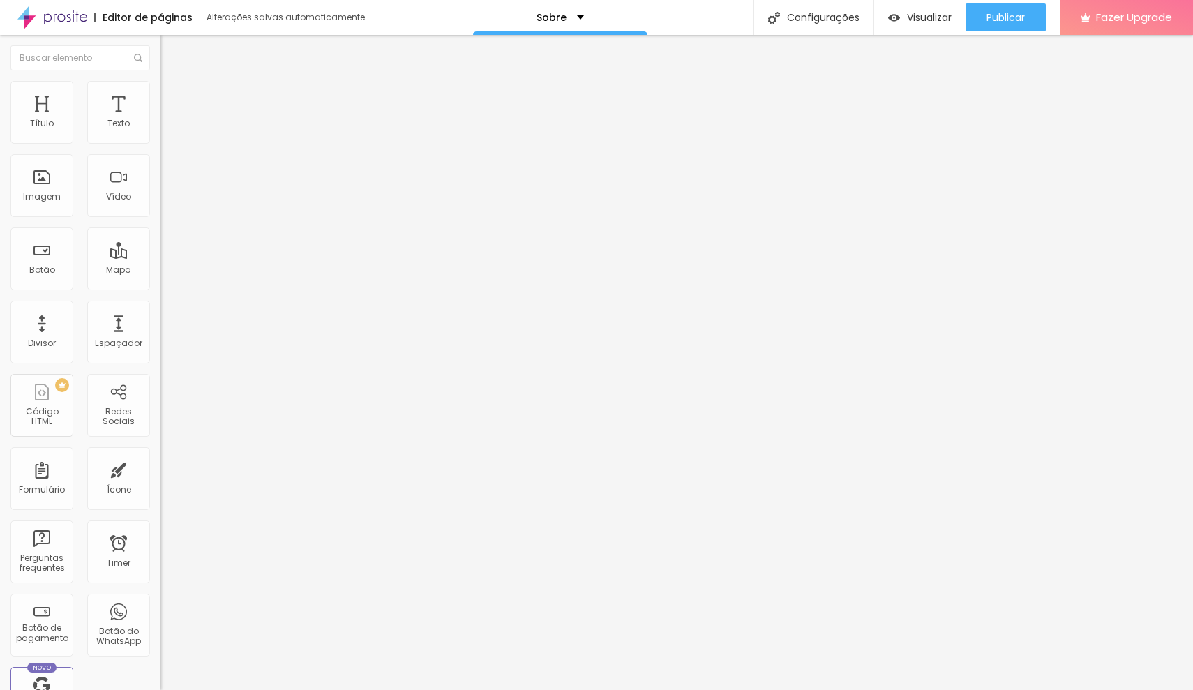
type input "1.1"
type input "1"
type input "0.9"
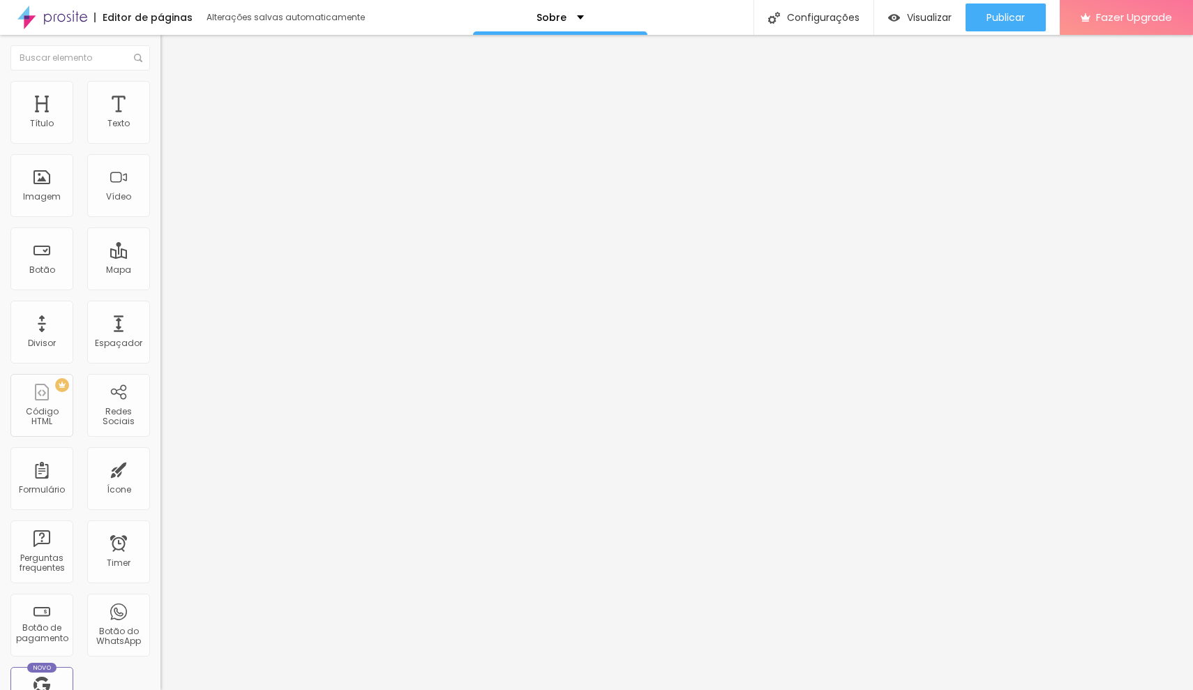
type input "0.8"
type input "0.7"
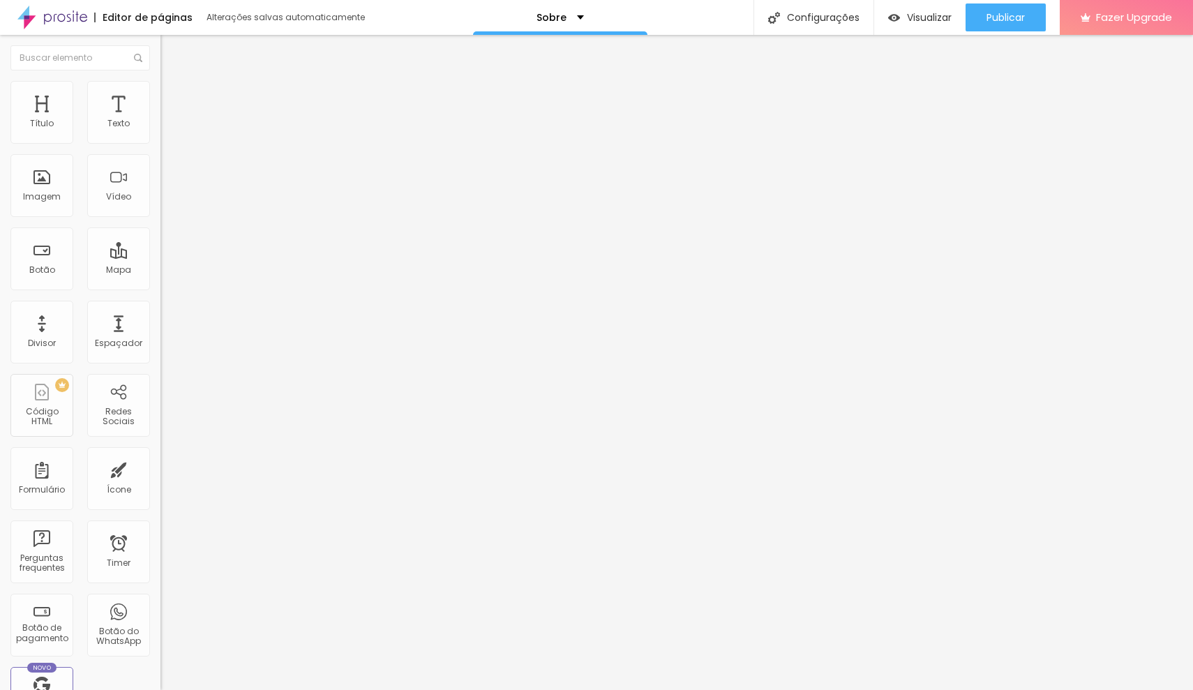
click at [160, 454] on input "range" at bounding box center [205, 459] width 90 height 11
click at [1011, 17] on span "Publicar" at bounding box center [1005, 17] width 38 height 11
